Goal: Information Seeking & Learning: Learn about a topic

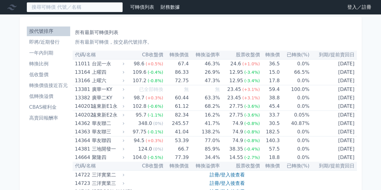
click at [87, 11] on input at bounding box center [75, 7] width 96 height 10
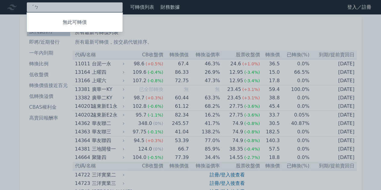
type input "ˊ"
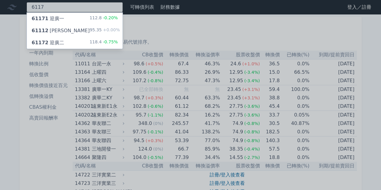
type input "6117"
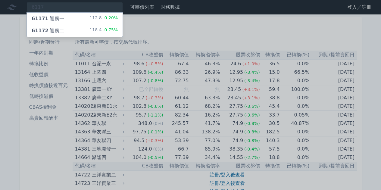
click at [83, 28] on div "61172 迎廣二 118.4 -0.75%" at bounding box center [75, 31] width 96 height 12
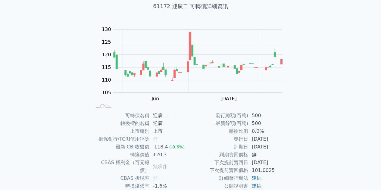
scroll to position [89, 0]
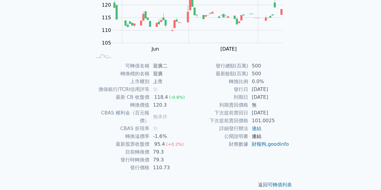
click at [255, 137] on link "連結" at bounding box center [257, 137] width 10 height 6
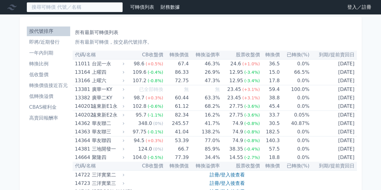
click at [97, 9] on input at bounding box center [75, 7] width 96 height 10
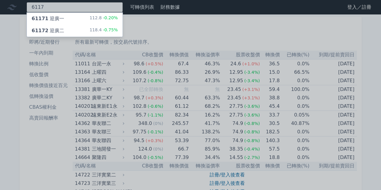
type input "6117"
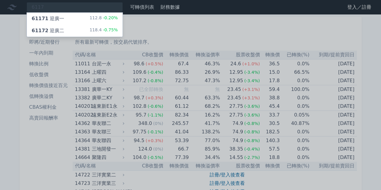
click at [95, 20] on div "112.8 -0.20%" at bounding box center [104, 18] width 28 height 7
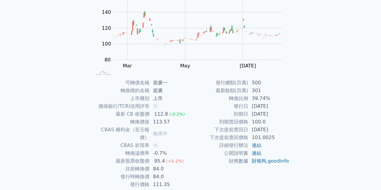
scroll to position [89, 0]
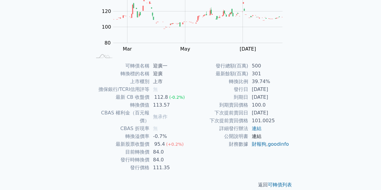
click at [259, 137] on link "連結" at bounding box center [257, 137] width 10 height 6
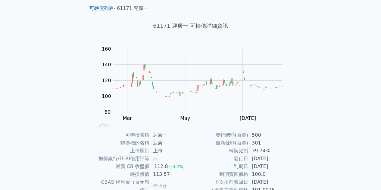
scroll to position [0, 0]
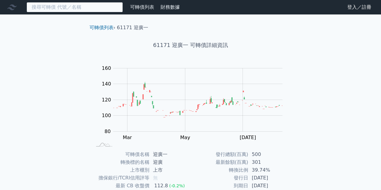
click at [95, 11] on input at bounding box center [75, 7] width 96 height 10
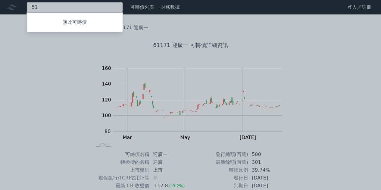
type input "5"
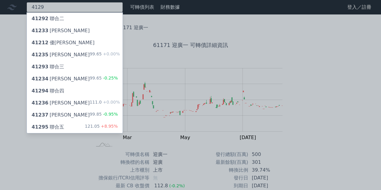
type input "4129"
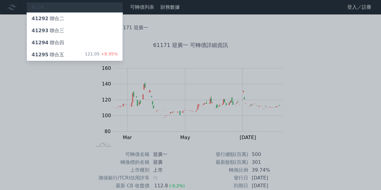
click at [75, 50] on div "41295 聯合五 121.05 +8.95%" at bounding box center [75, 55] width 96 height 12
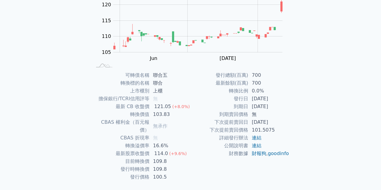
scroll to position [79, 0]
click at [258, 146] on link "連結" at bounding box center [257, 146] width 10 height 6
